Goal: Transaction & Acquisition: Download file/media

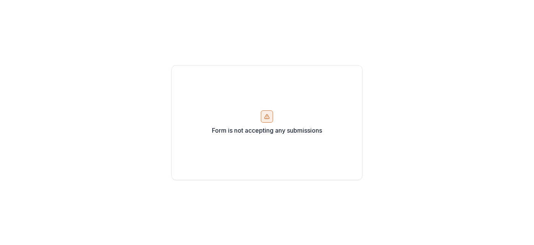
click at [275, 116] on div "Form is not accepting any submissions" at bounding box center [266, 122] width 191 height 115
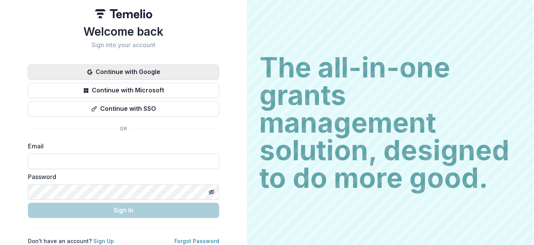
click at [186, 66] on button "Continue with Google" at bounding box center [123, 71] width 191 height 15
click at [129, 70] on button "Continue with Google" at bounding box center [123, 71] width 191 height 15
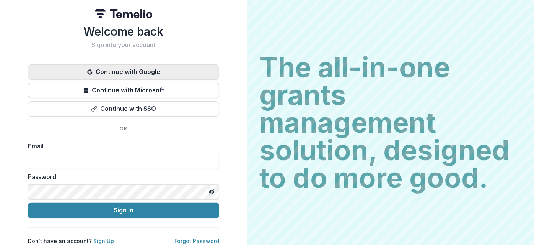
click at [113, 71] on button "Continue with Google" at bounding box center [123, 71] width 191 height 15
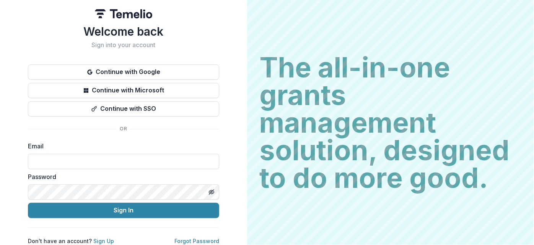
click at [114, 142] on label "Email" at bounding box center [121, 145] width 187 height 9
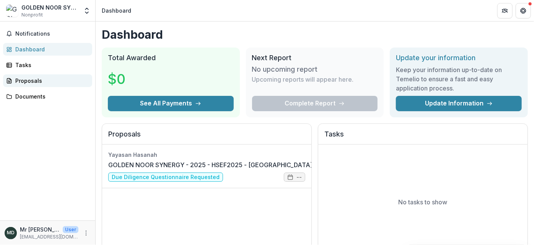
click at [36, 80] on div "Proposals" at bounding box center [50, 81] width 71 height 8
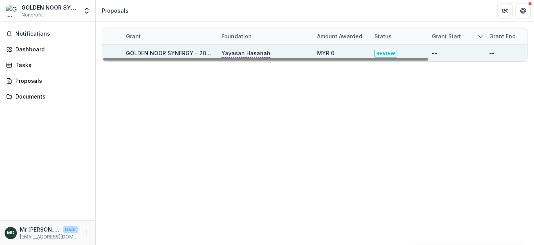
click at [217, 47] on div "Yayasan Hasanah" at bounding box center [265, 53] width 96 height 16
click at [386, 54] on span "REVIEW" at bounding box center [386, 54] width 23 height 8
click at [233, 51] on p "Yayasan Hasanah" at bounding box center [246, 53] width 49 height 8
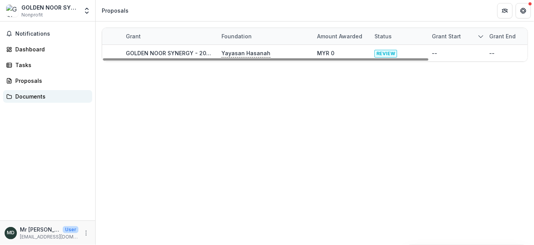
click at [33, 93] on div "Documents" at bounding box center [50, 96] width 71 height 8
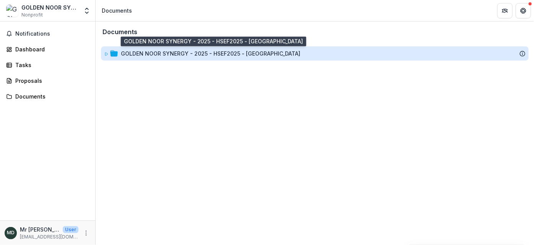
click at [202, 51] on div "GOLDEN NOOR SYNERGY - 2025 - HSEF2025 - [GEOGRAPHIC_DATA]" at bounding box center [211, 53] width 180 height 8
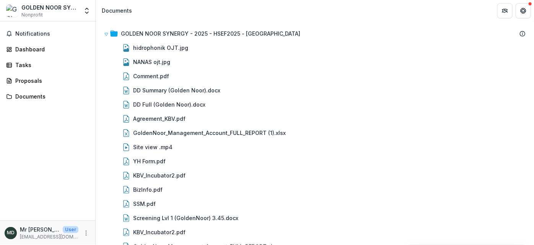
scroll to position [33, 0]
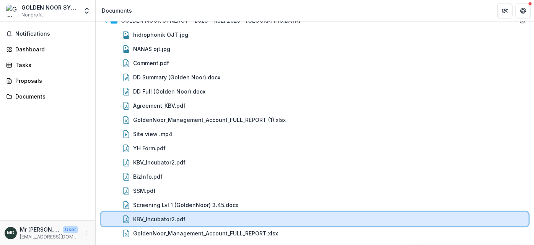
click at [188, 216] on div "KBV_Incubator2.pdf" at bounding box center [329, 219] width 393 height 8
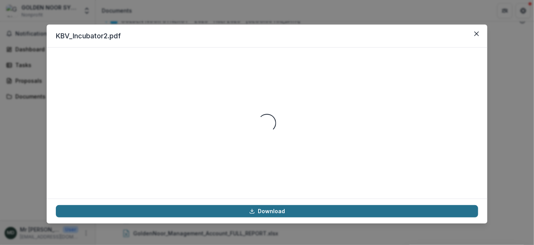
click at [218, 209] on link "Download" at bounding box center [267, 211] width 423 height 12
